Goal: Information Seeking & Learning: Check status

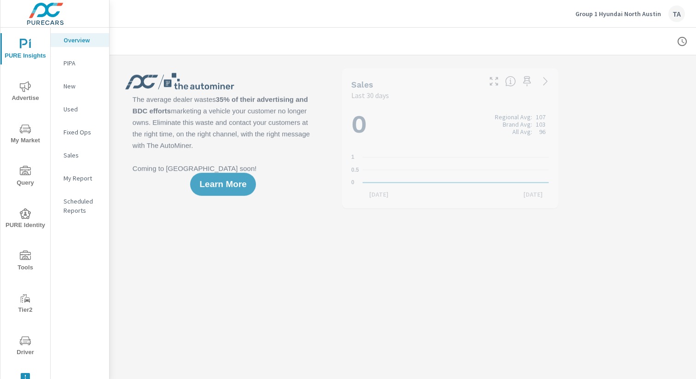
click at [26, 88] on icon "nav menu" at bounding box center [25, 86] width 11 height 11
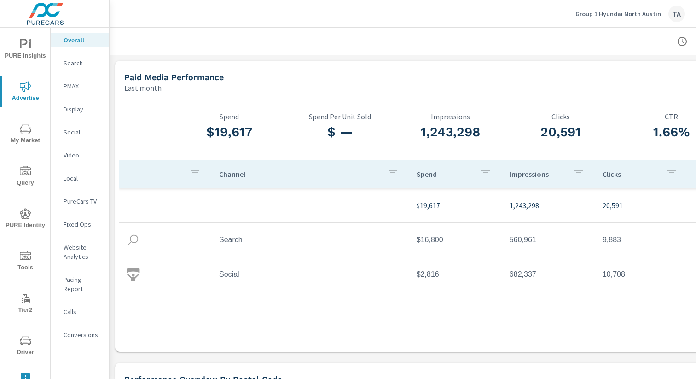
click at [86, 199] on p "PureCars TV" at bounding box center [83, 201] width 38 height 9
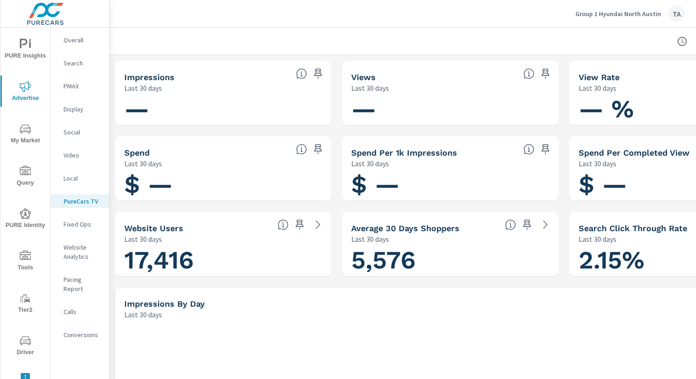
click at [74, 155] on p "Video" at bounding box center [83, 154] width 38 height 9
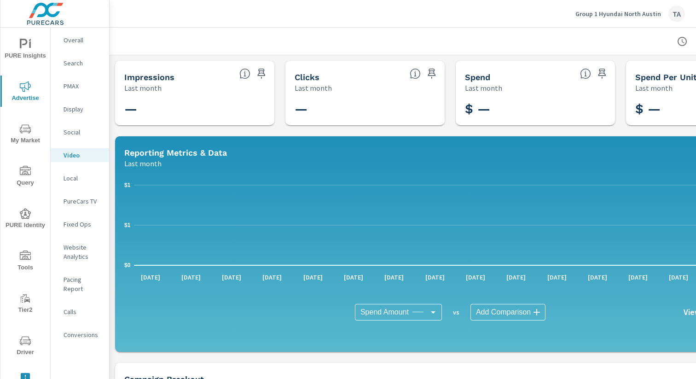
scroll to position [0, 95]
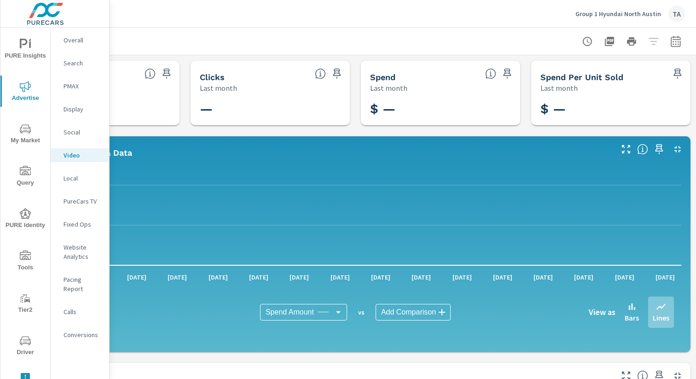
click at [676, 46] on icon "button" at bounding box center [676, 40] width 10 height 11
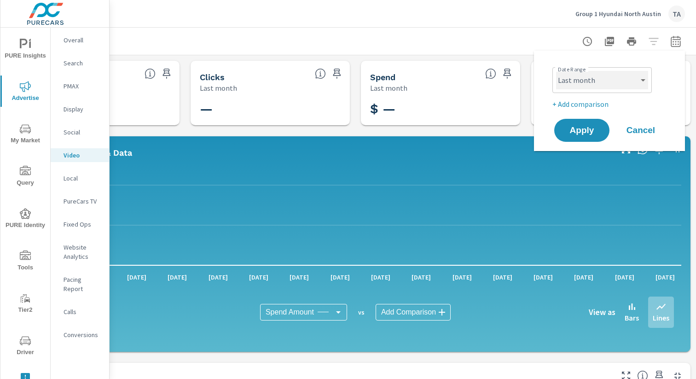
click at [603, 81] on select "Custom Yesterday Last week Last 7 days Last 14 days Last 30 days Last 45 days L…" at bounding box center [602, 80] width 92 height 18
click at [556, 71] on select "Custom Yesterday Last week Last 7 days Last 14 days Last 30 days Last 45 days L…" at bounding box center [602, 80] width 92 height 18
select select "Month to date"
click at [582, 134] on span "Apply" at bounding box center [582, 130] width 38 height 9
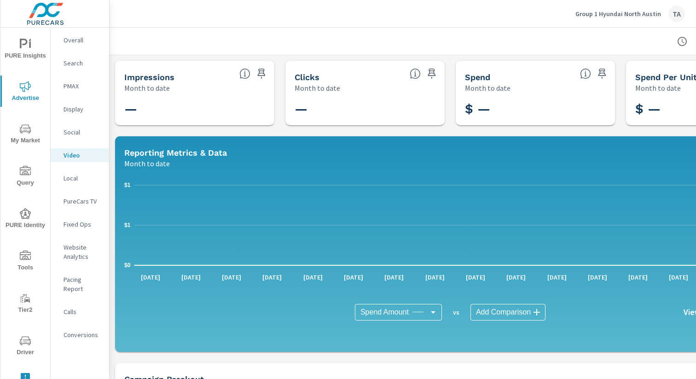
click at [80, 201] on p "PureCars TV" at bounding box center [83, 201] width 38 height 9
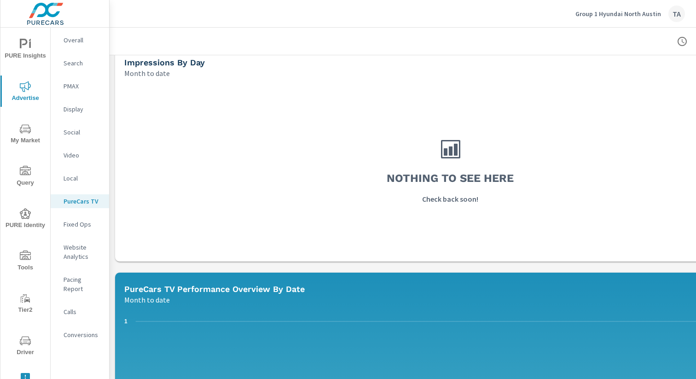
scroll to position [216, 0]
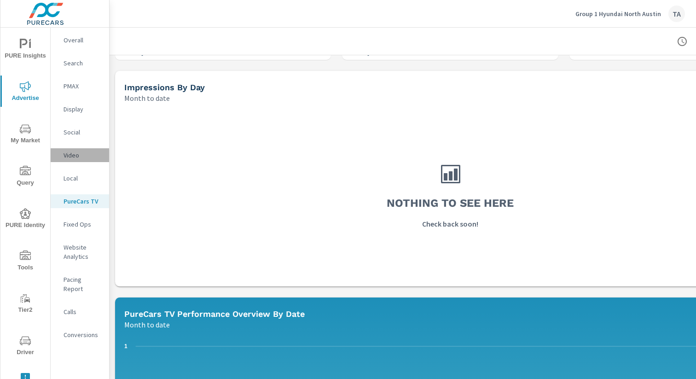
click at [72, 154] on p "Video" at bounding box center [83, 154] width 38 height 9
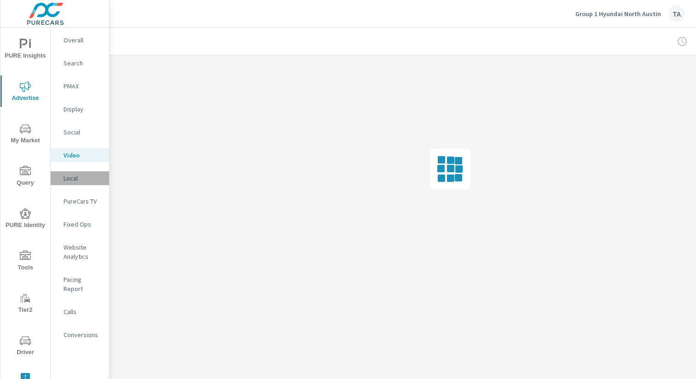
click at [72, 177] on p "Local" at bounding box center [83, 178] width 38 height 9
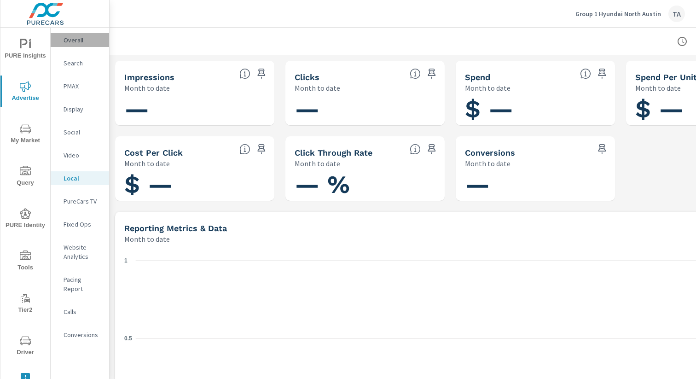
click at [79, 40] on p "Overall" at bounding box center [83, 39] width 38 height 9
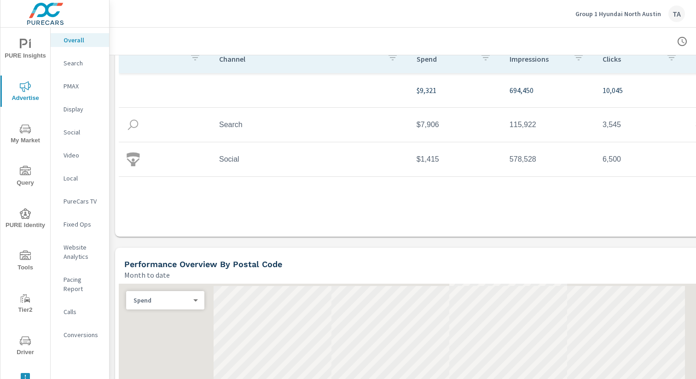
scroll to position [210, 0]
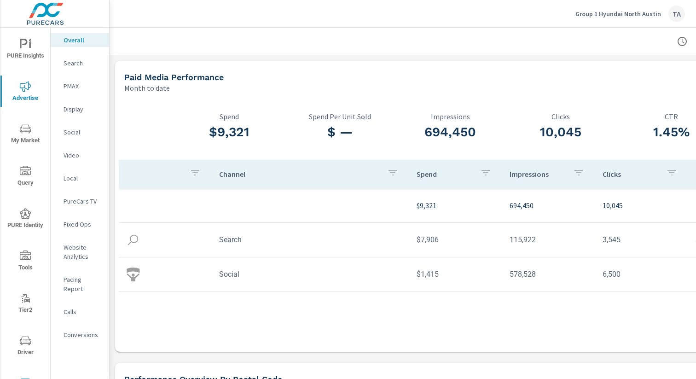
click at [74, 203] on p "PureCars TV" at bounding box center [83, 201] width 38 height 9
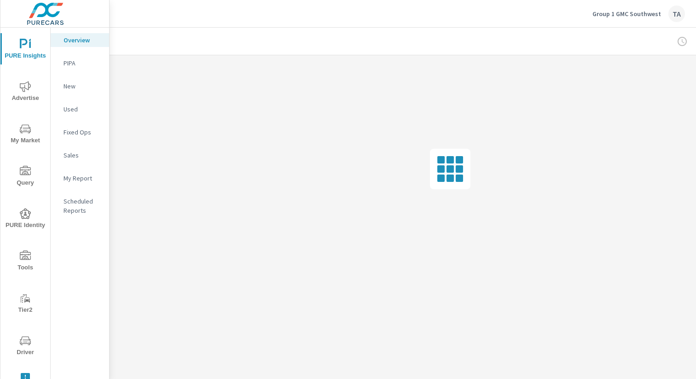
click at [14, 101] on span "Advertise" at bounding box center [25, 92] width 44 height 23
click at [81, 201] on p "PureCars TV" at bounding box center [83, 201] width 38 height 9
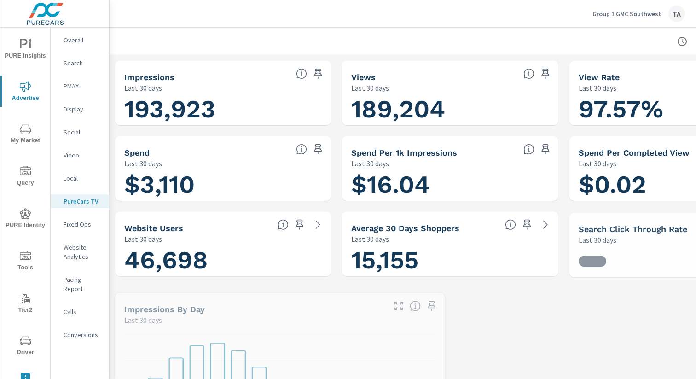
scroll to position [0, 0]
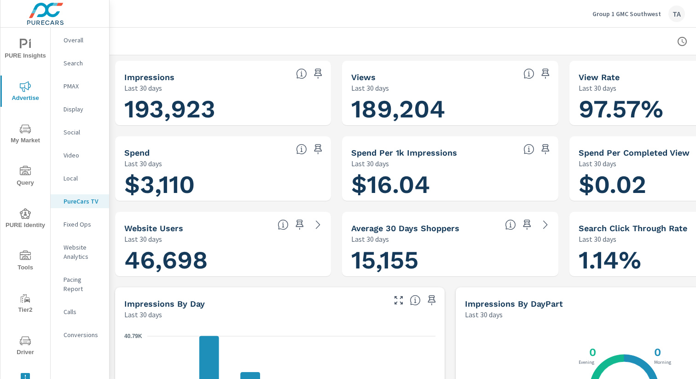
click at [83, 154] on p "Video" at bounding box center [83, 154] width 38 height 9
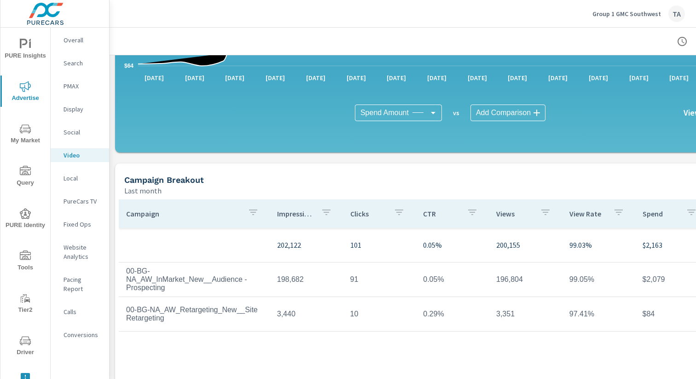
scroll to position [255, 0]
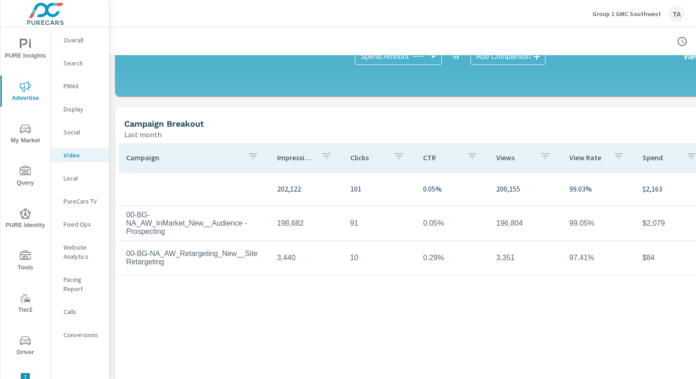
click at [77, 199] on p "PureCars TV" at bounding box center [83, 201] width 38 height 9
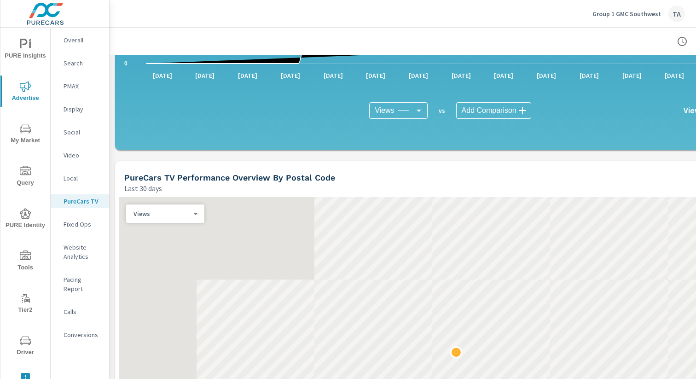
scroll to position [688, 0]
